Goal: Transaction & Acquisition: Purchase product/service

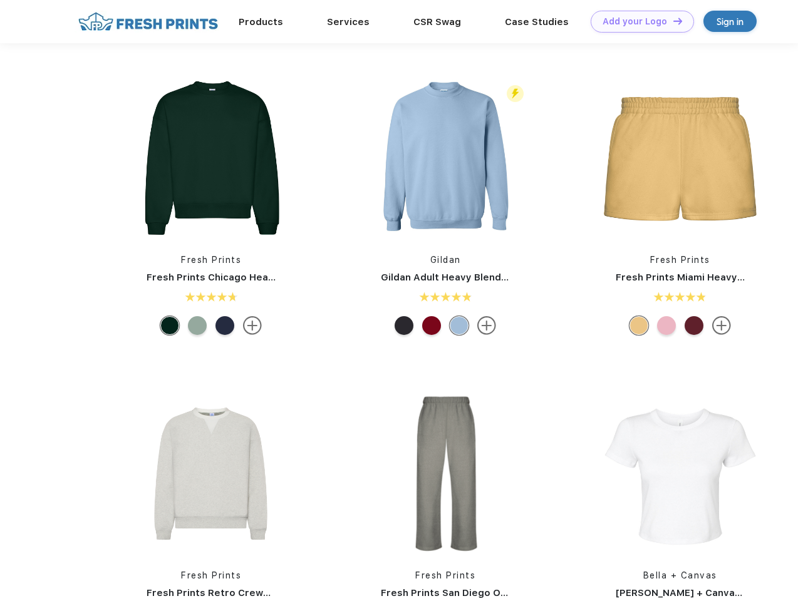
scroll to position [1, 0]
click at [637, 21] on link "Add your Logo Design Tool" at bounding box center [641, 22] width 103 height 22
click at [0, 0] on div "Design Tool" at bounding box center [0, 0] width 0 height 0
click at [672, 21] on link "Add your Logo Design Tool" at bounding box center [641, 22] width 103 height 22
click at [211, 158] on img at bounding box center [211, 158] width 167 height 167
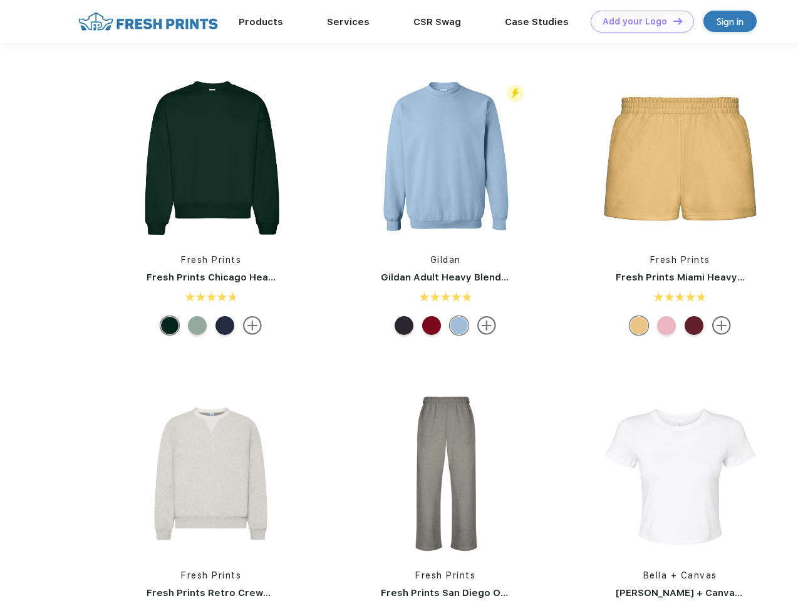
click at [170, 326] on div at bounding box center [169, 325] width 19 height 19
click at [197, 326] on div at bounding box center [197, 325] width 19 height 19
click at [225, 326] on div at bounding box center [224, 325] width 19 height 19
click at [445, 158] on img at bounding box center [445, 158] width 167 height 167
click at [404, 326] on div at bounding box center [403, 325] width 19 height 19
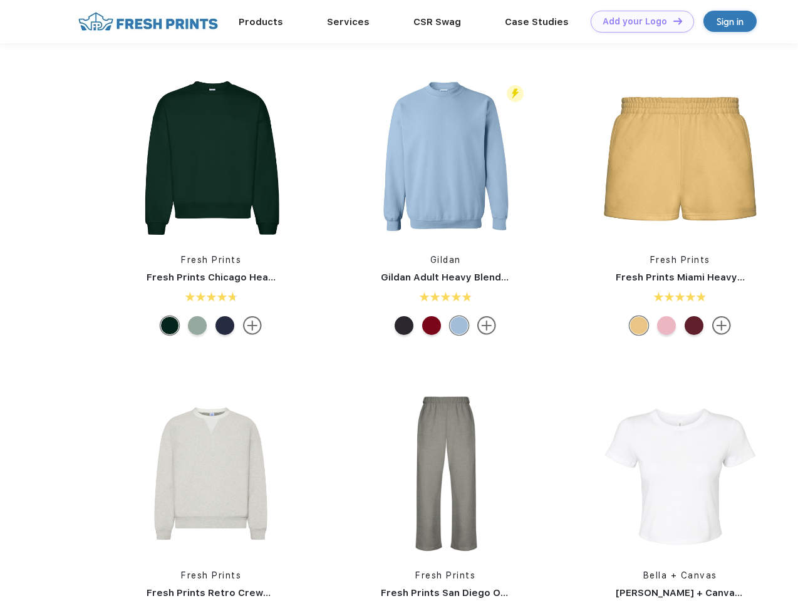
click at [431, 326] on div at bounding box center [431, 325] width 19 height 19
